Goal: Task Accomplishment & Management: Use online tool/utility

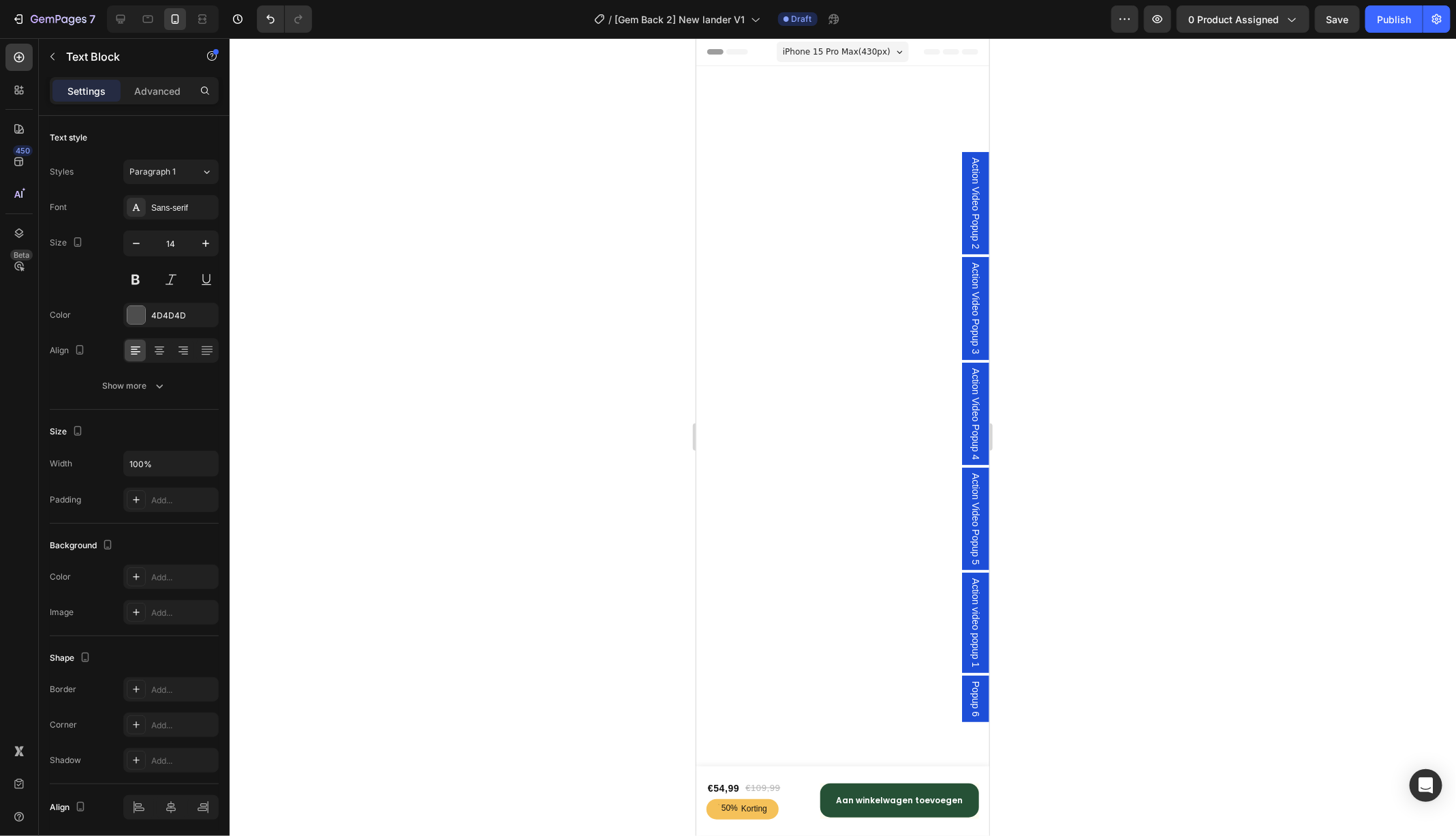
scroll to position [4896, 0]
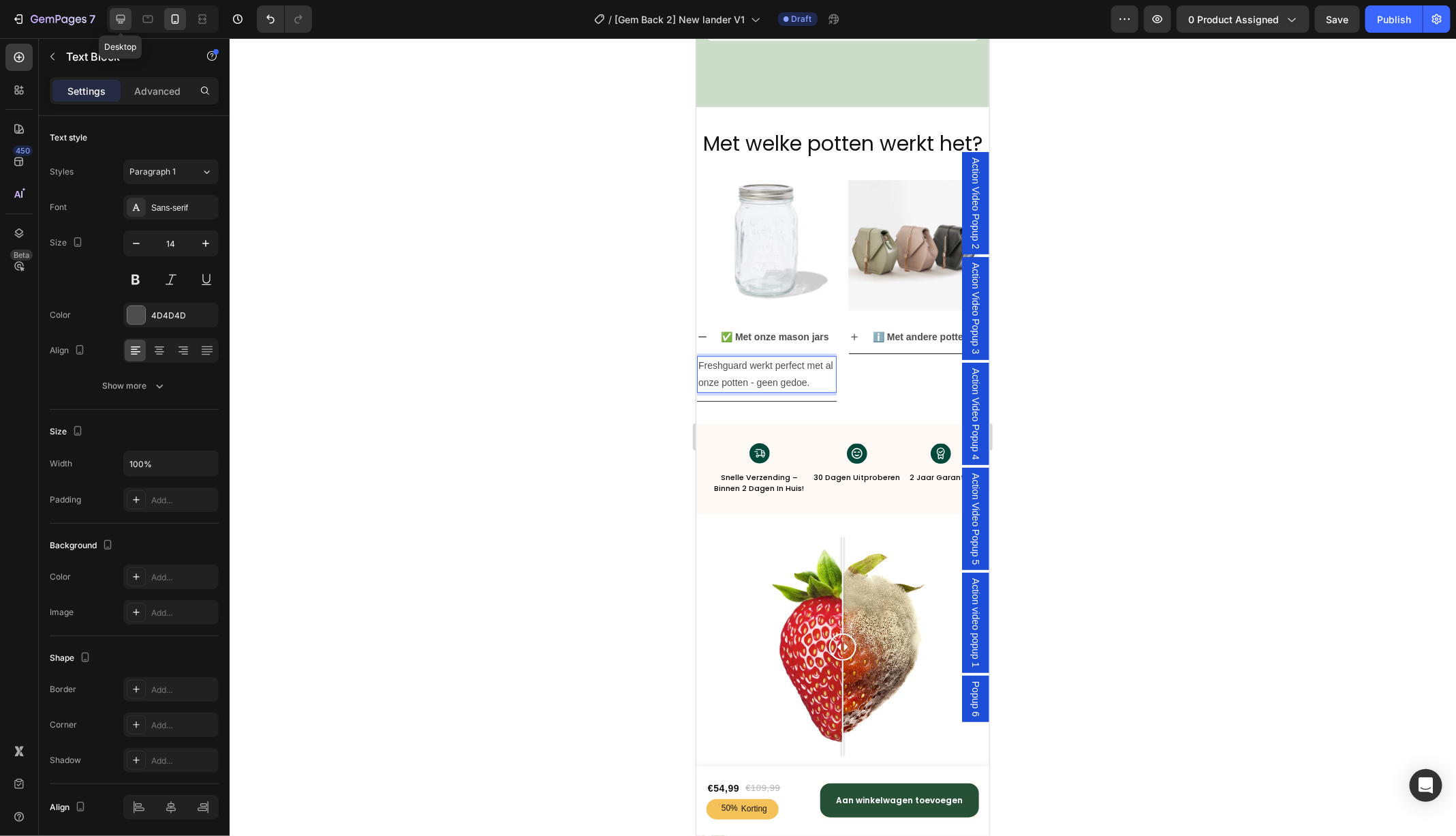
click at [122, 26] on div at bounding box center [121, 19] width 22 height 22
type input "16"
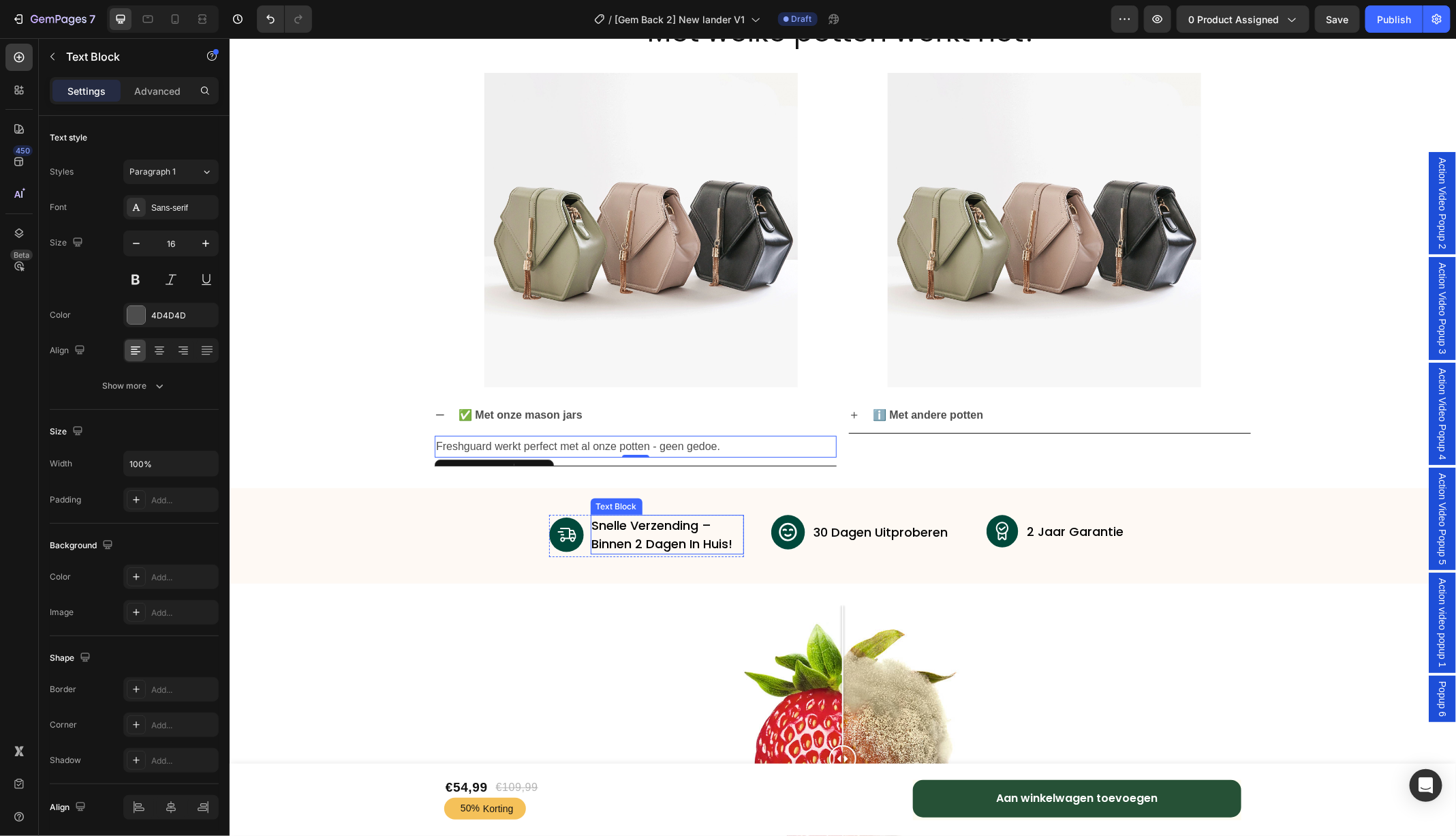
scroll to position [5165, 0]
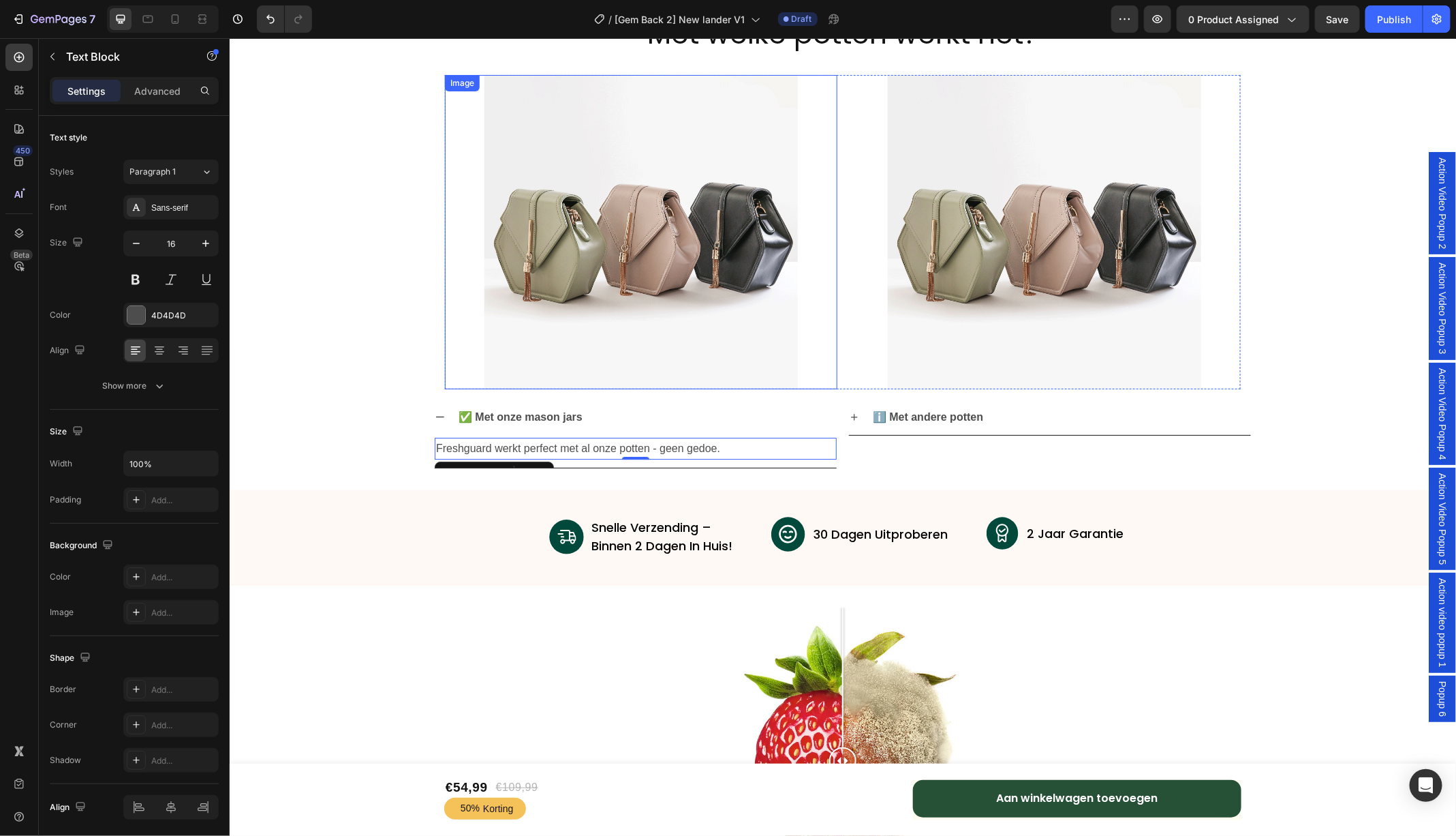
click at [640, 258] on img at bounding box center [641, 231] width 314 height 315
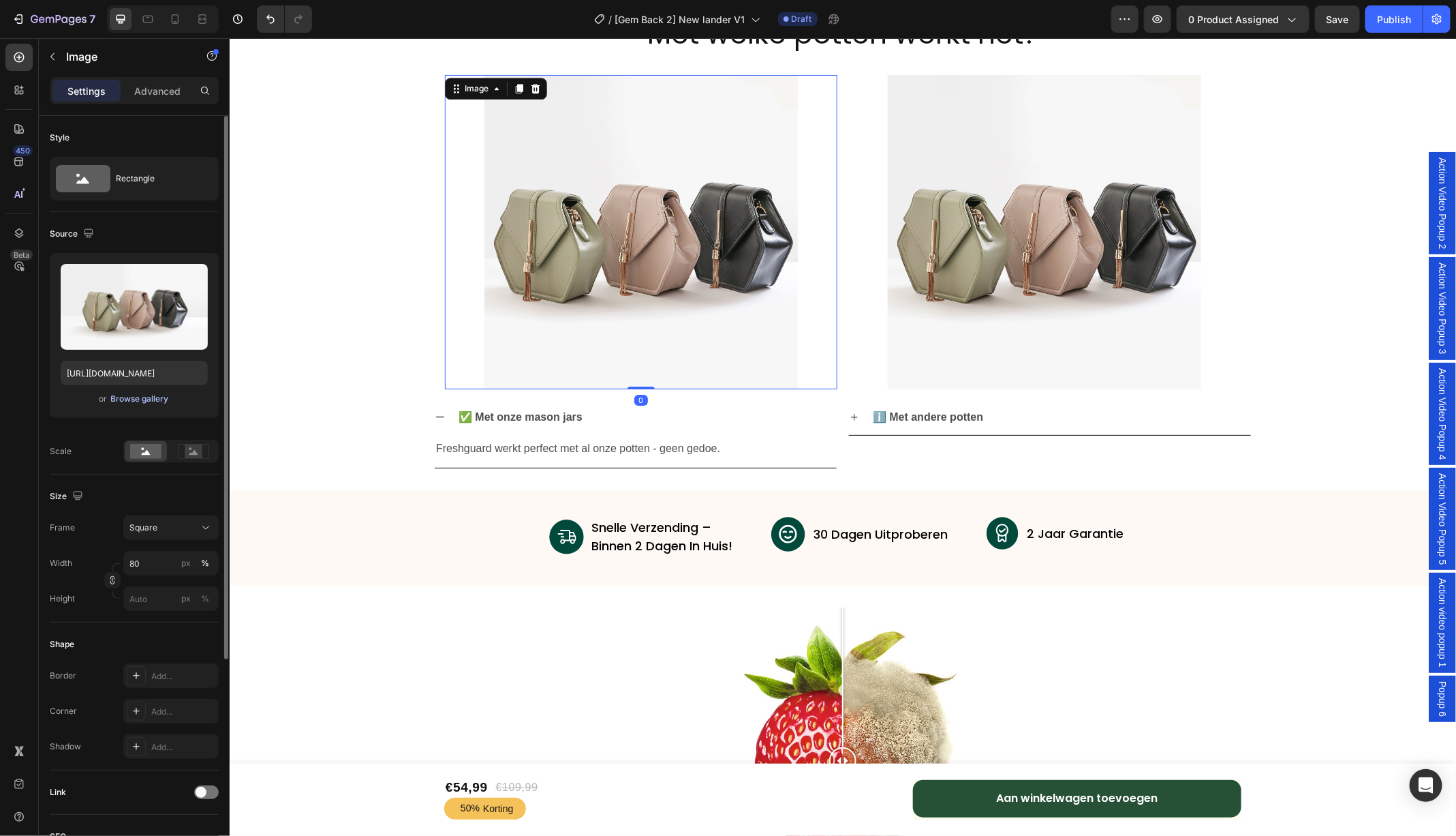
click at [135, 398] on div "Browse gallery" at bounding box center [140, 399] width 58 height 12
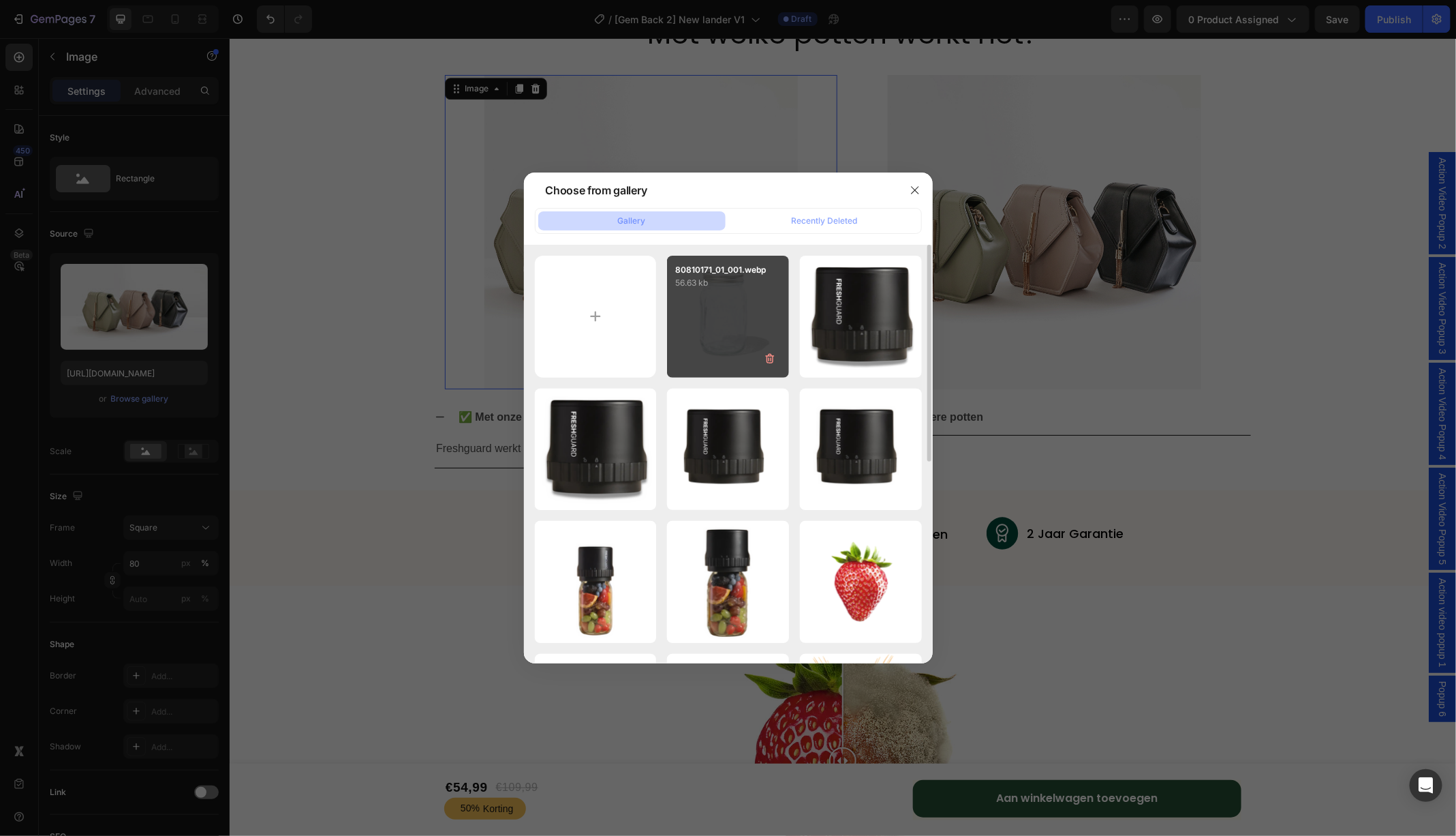
click at [709, 315] on div "80810171_01_001.webp 56.63 kb" at bounding box center [728, 316] width 122 height 122
type input "[URL][DOMAIN_NAME]"
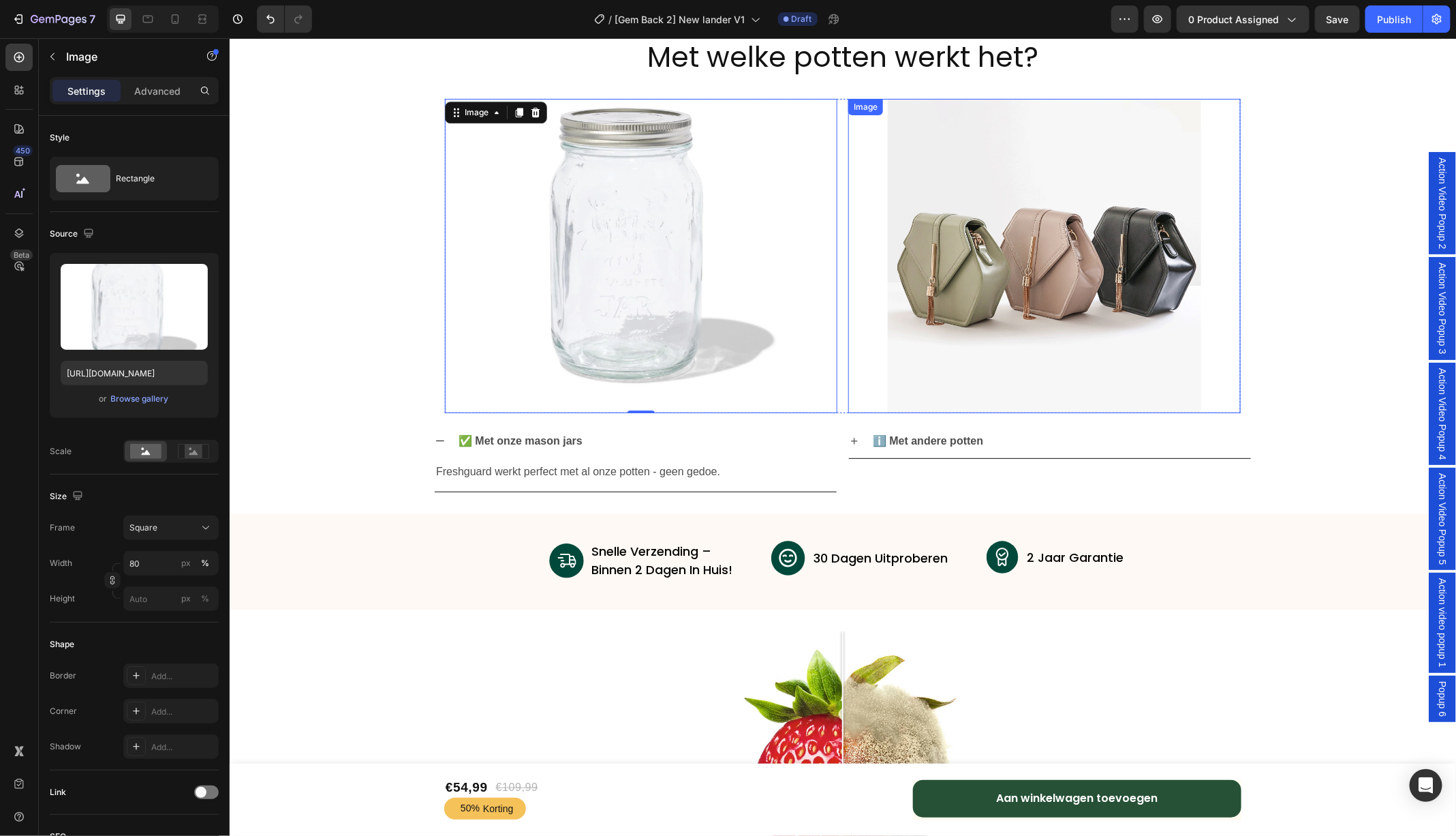
scroll to position [5096, 0]
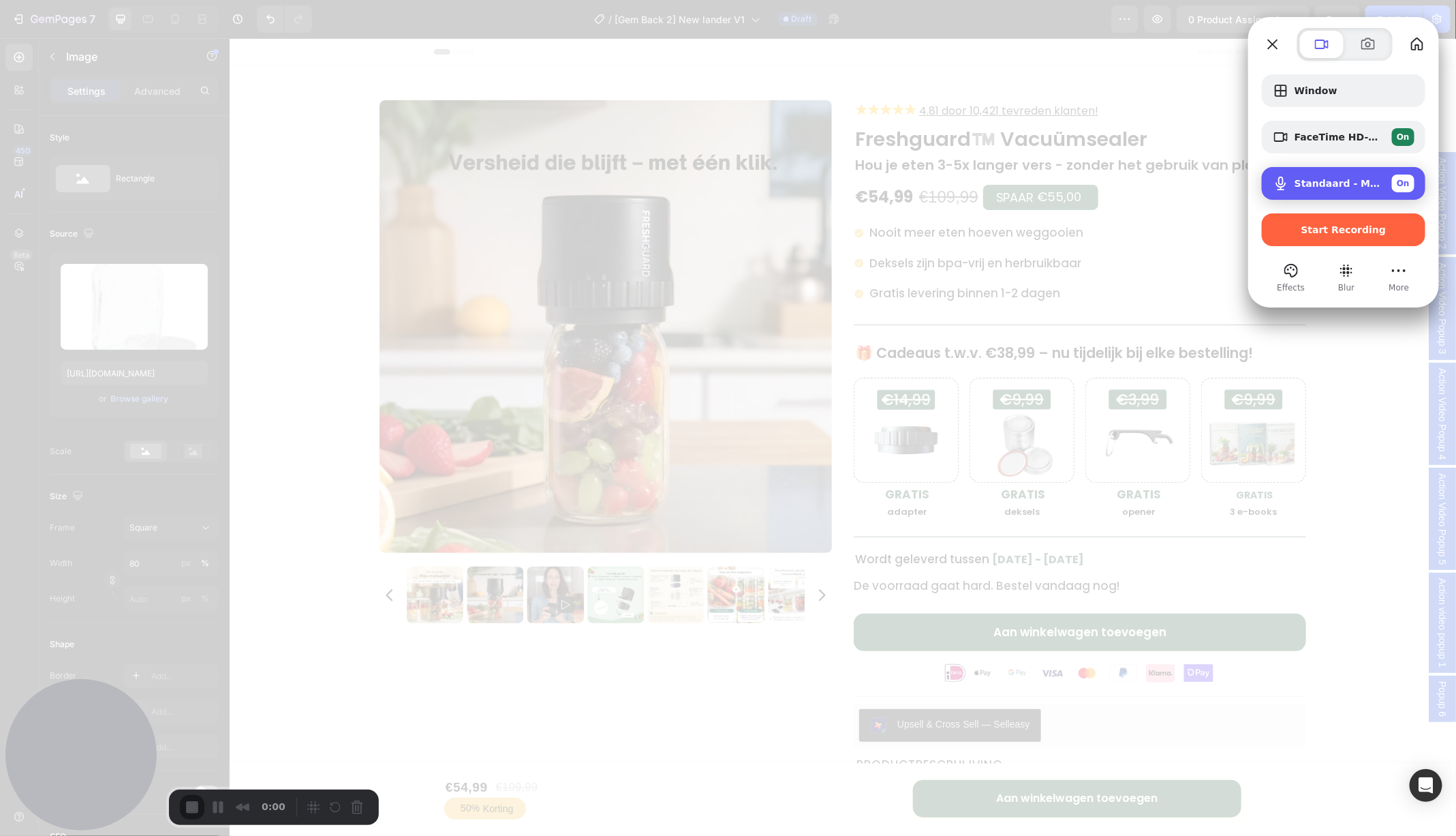
click at [1336, 186] on span "Standaard - MacBook Air microfoon (Built-in)" at bounding box center [1338, 183] width 87 height 11
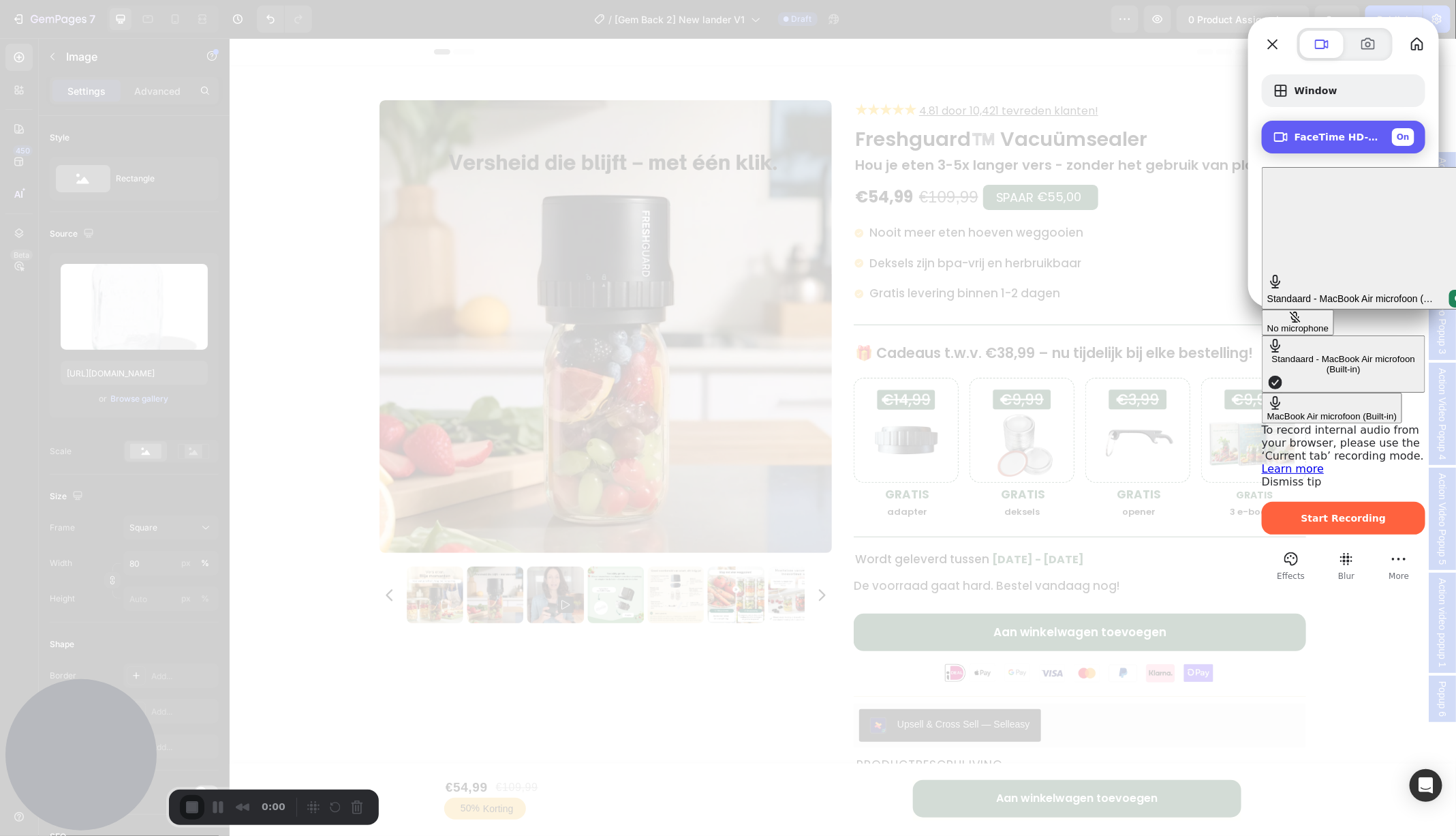
click at [1345, 131] on div "FaceTime HD-camera (5B00:3AA6) On" at bounding box center [1354, 137] width 120 height 18
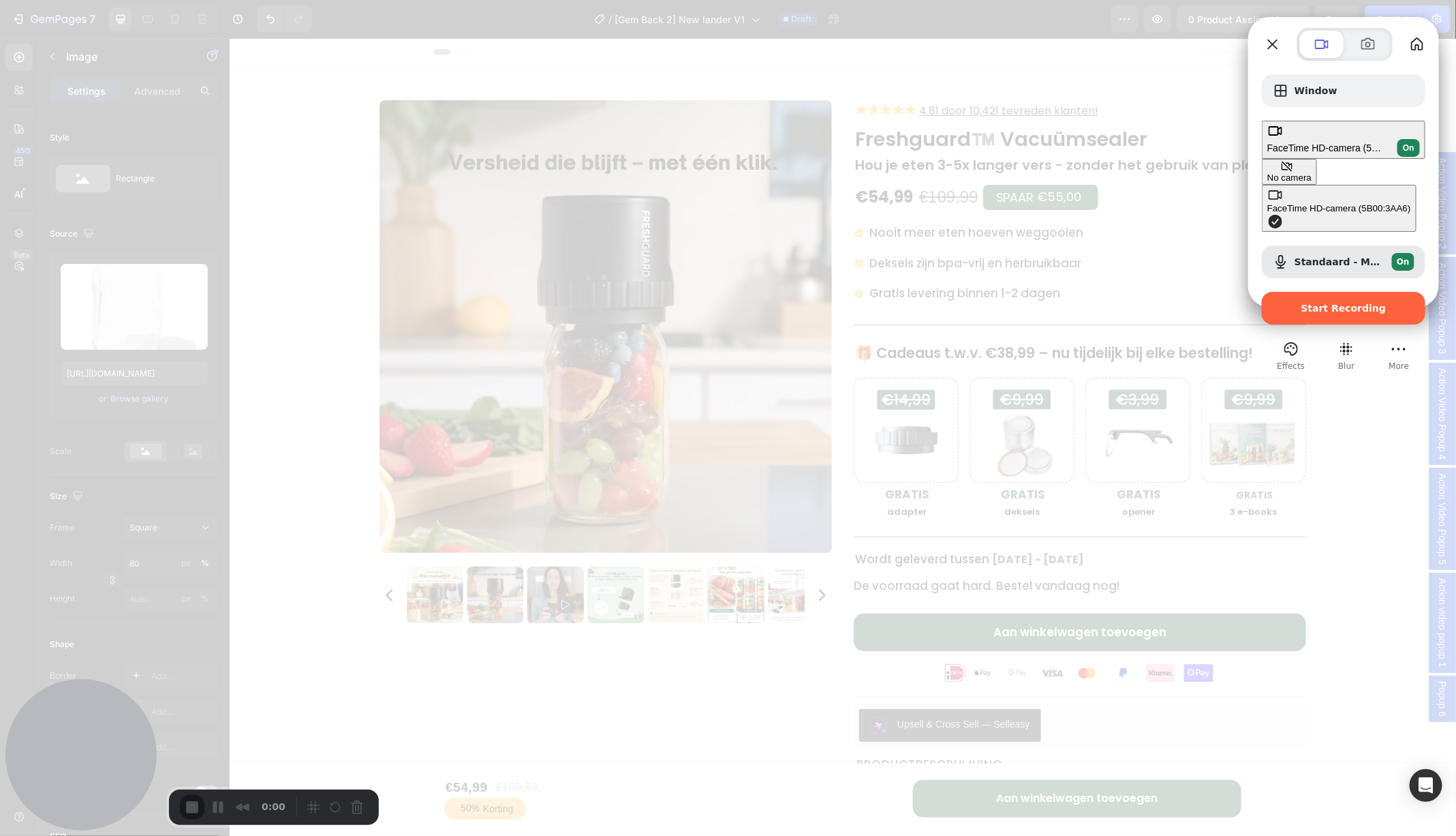
click at [1268, 173] on div "No camera" at bounding box center [1290, 178] width 44 height 10
